Goal: Information Seeking & Learning: Find contact information

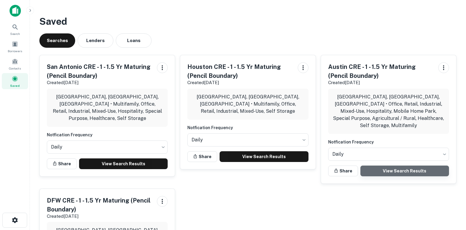
click at [416, 166] on link "View Search Results" at bounding box center [405, 171] width 89 height 11
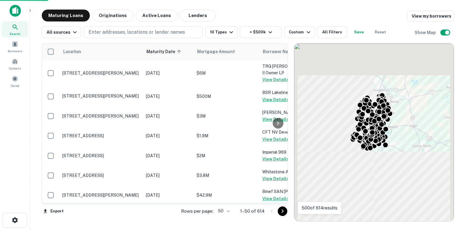
click at [229, 211] on body "Search Borrowers Contacts Saved Maturing Loans Originations Active Loans Lender…" at bounding box center [233, 115] width 466 height 230
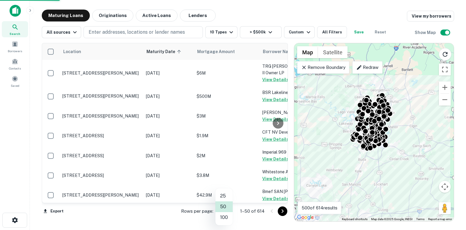
click at [226, 219] on li "100" at bounding box center [224, 217] width 17 height 11
click at [281, 212] on icon "Go to next page" at bounding box center [282, 211] width 7 height 7
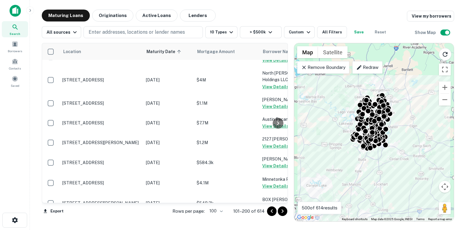
scroll to position [2163, 0]
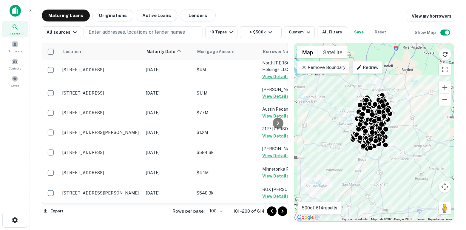
click at [283, 214] on icon "Go to next page" at bounding box center [282, 211] width 7 height 7
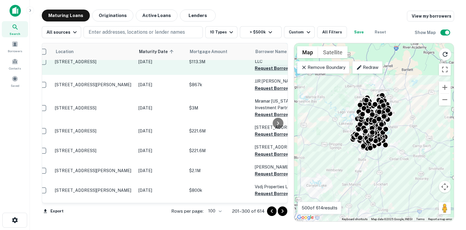
scroll to position [643, 8]
click at [258, 72] on button "Request Borrower Info" at bounding box center [278, 68] width 48 height 7
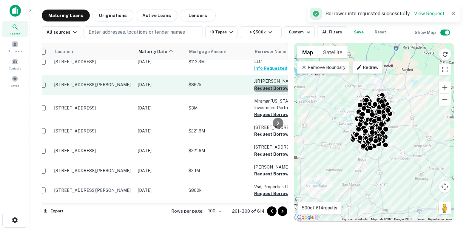
click at [258, 92] on button "Request Borrower Info" at bounding box center [278, 88] width 48 height 7
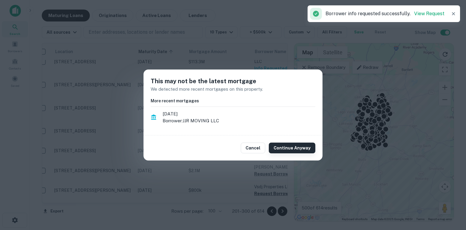
click at [281, 150] on button "Continue Anyway" at bounding box center [292, 148] width 47 height 11
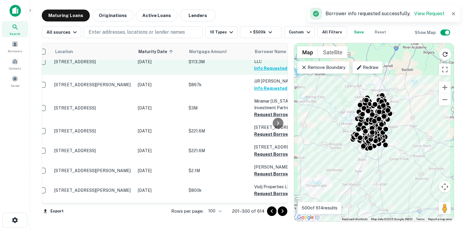
scroll to position [689, 8]
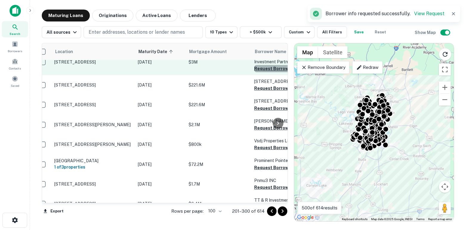
click at [257, 72] on button "Request Borrower Info" at bounding box center [278, 68] width 48 height 7
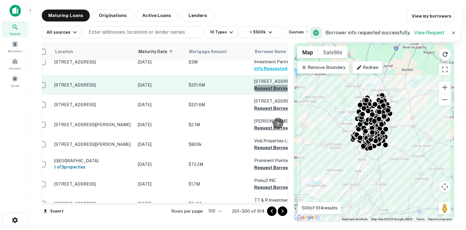
click at [259, 92] on button "Request Borrower Info" at bounding box center [278, 88] width 48 height 7
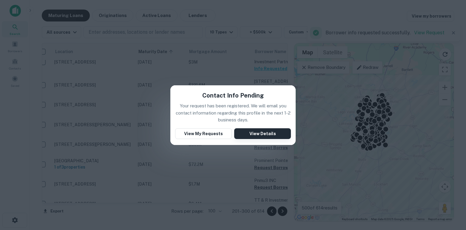
click at [264, 133] on button "View Details" at bounding box center [262, 133] width 57 height 11
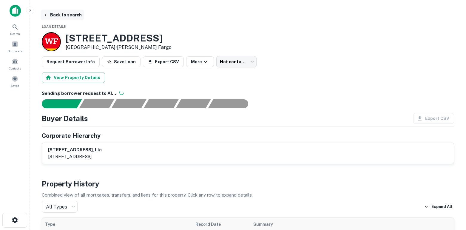
click at [47, 16] on icon "button" at bounding box center [45, 15] width 5 height 5
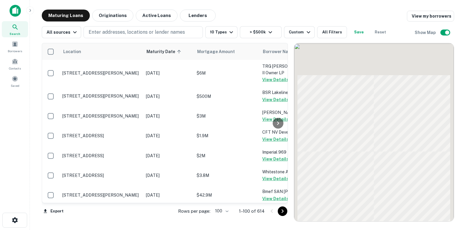
scroll to position [689, 0]
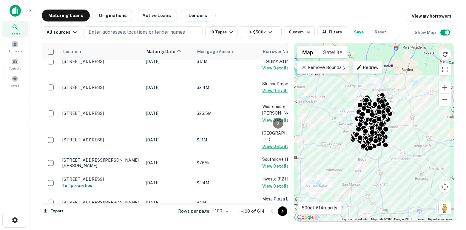
click at [283, 212] on icon "Go to next page" at bounding box center [282, 211] width 7 height 7
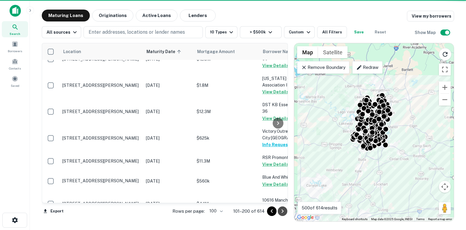
click at [283, 212] on icon "Go to next page" at bounding box center [282, 211] width 7 height 7
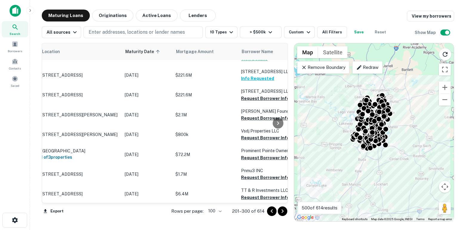
scroll to position [699, 21]
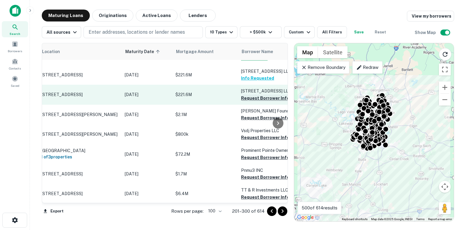
click at [248, 102] on button "Request Borrower Info" at bounding box center [265, 98] width 48 height 7
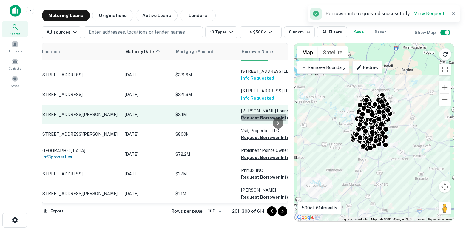
click at [251, 122] on button "Request Borrower Info" at bounding box center [265, 117] width 48 height 7
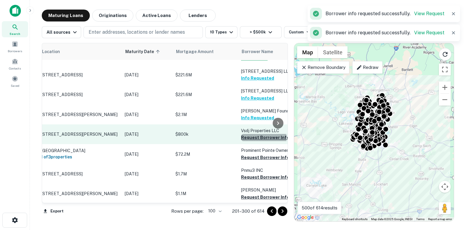
click at [250, 141] on button "Request Borrower Info" at bounding box center [265, 137] width 48 height 7
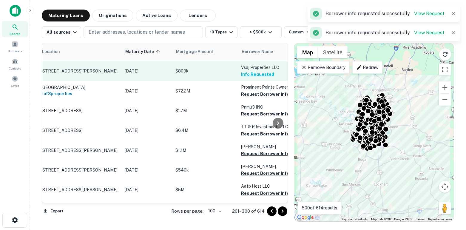
scroll to position [764, 21]
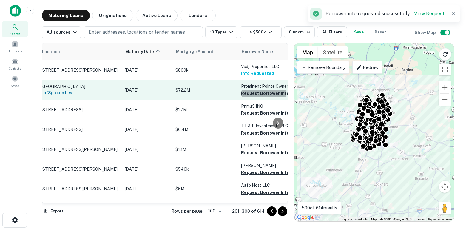
click at [249, 97] on button "Request Borrower Info" at bounding box center [265, 93] width 48 height 7
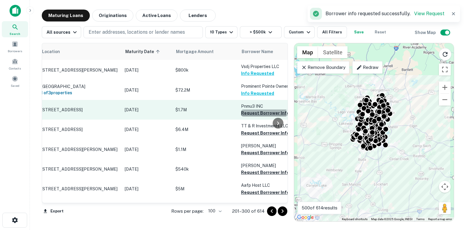
click at [251, 117] on button "Request Borrower Info" at bounding box center [265, 113] width 48 height 7
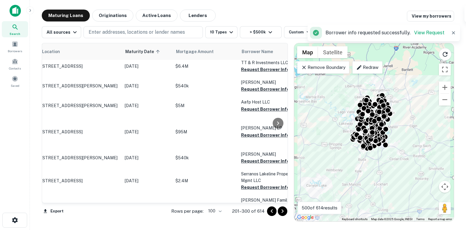
scroll to position [847, 21]
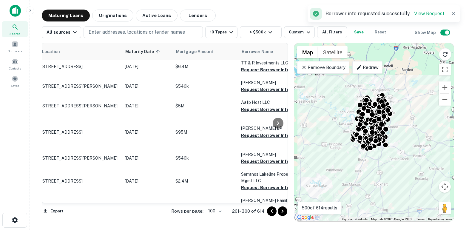
click at [248, 54] on button "Request Borrower Info" at bounding box center [265, 50] width 48 height 7
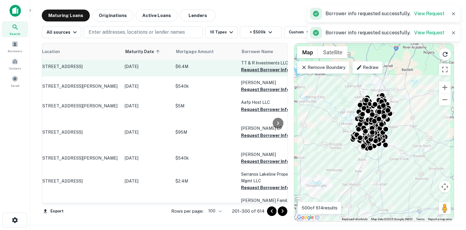
click at [249, 73] on button "Request Borrower Info" at bounding box center [265, 69] width 48 height 7
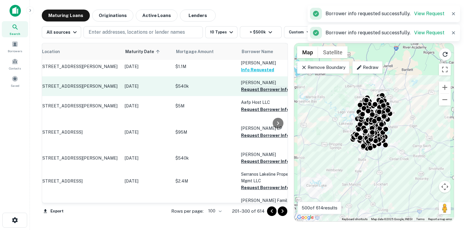
click at [252, 93] on button "Request Borrower Info" at bounding box center [265, 89] width 48 height 7
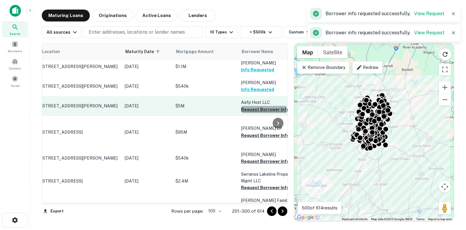
click at [247, 113] on button "Request Borrower Info" at bounding box center [265, 109] width 48 height 7
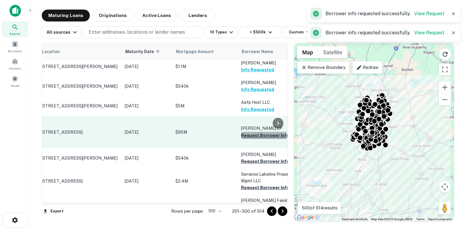
click at [250, 139] on button "Request Borrower Info" at bounding box center [265, 135] width 48 height 7
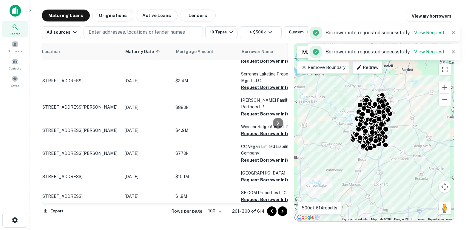
scroll to position [948, 21]
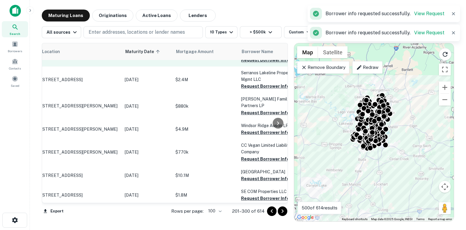
click at [246, 64] on button "Request Borrower Info" at bounding box center [265, 59] width 48 height 7
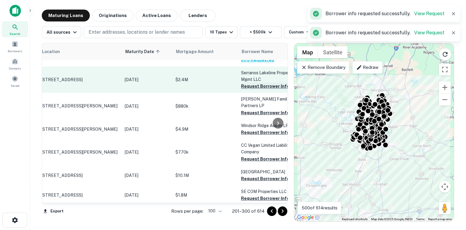
click at [247, 90] on button "Request Borrower Info" at bounding box center [265, 86] width 48 height 7
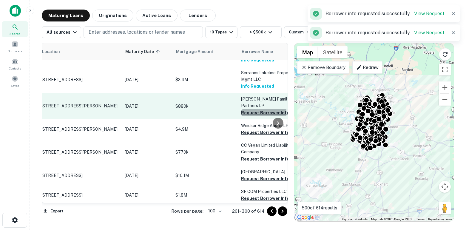
click at [247, 116] on button "Request Borrower Info" at bounding box center [265, 112] width 48 height 7
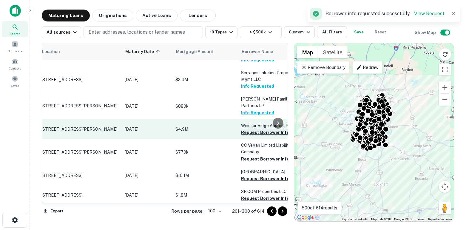
click at [249, 136] on button "Request Borrower Info" at bounding box center [265, 132] width 48 height 7
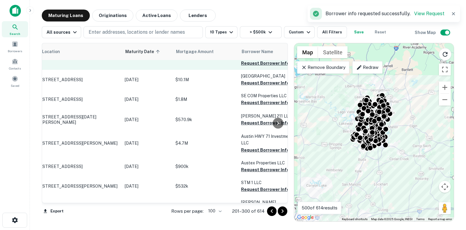
scroll to position [1045, 21]
click at [246, 66] on button "Request Borrower Info" at bounding box center [265, 62] width 48 height 7
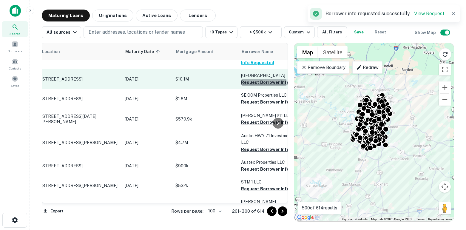
click at [247, 86] on button "Request Borrower Info" at bounding box center [265, 82] width 48 height 7
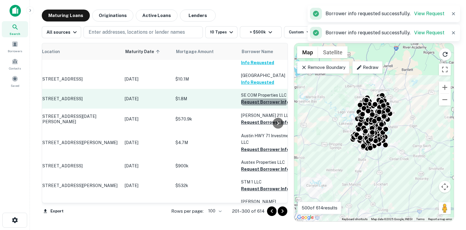
click at [249, 106] on button "Request Borrower Info" at bounding box center [265, 102] width 48 height 7
